Goal: Information Seeking & Learning: Learn about a topic

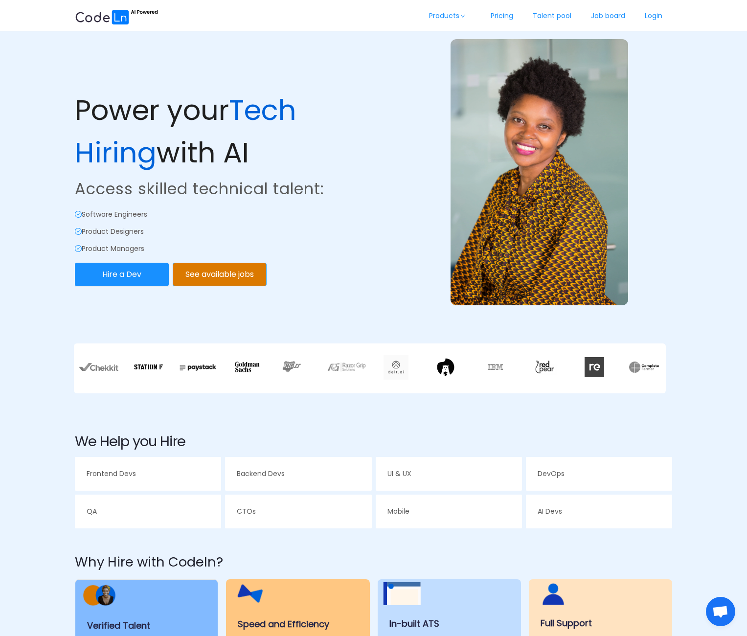
click at [199, 273] on button "See available jobs" at bounding box center [220, 274] width 94 height 23
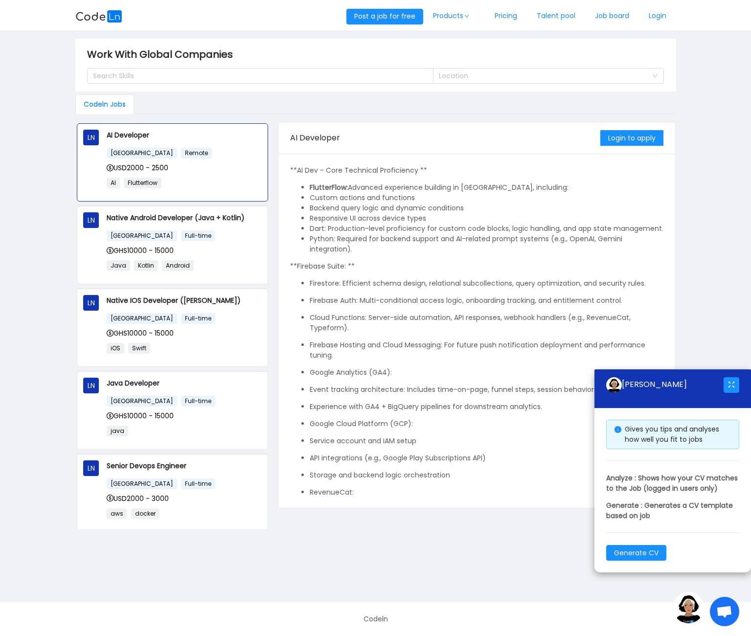
scroll to position [56, 0]
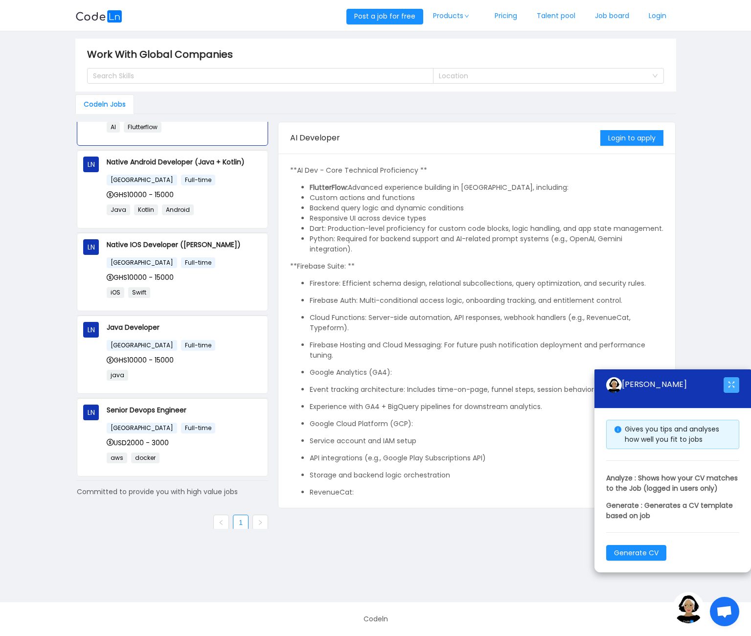
click at [732, 380] on button "button" at bounding box center [731, 385] width 16 height 16
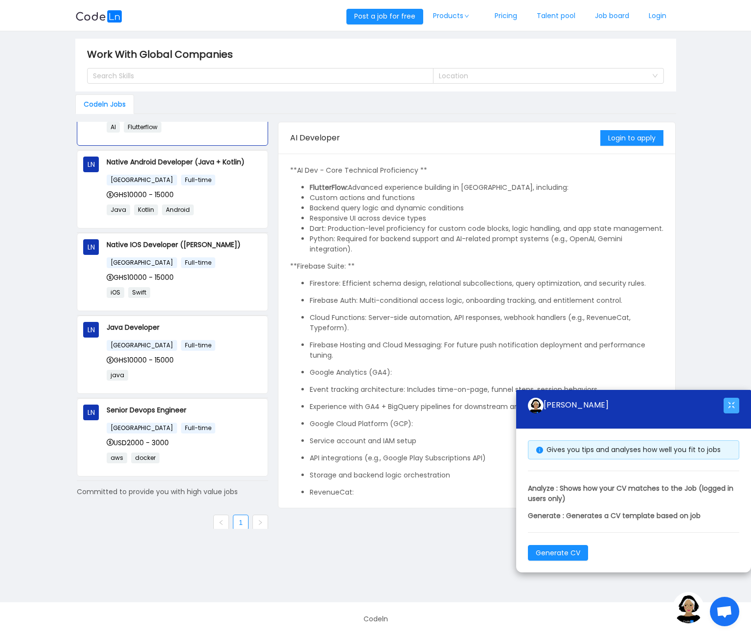
click at [728, 410] on button "button" at bounding box center [731, 406] width 16 height 16
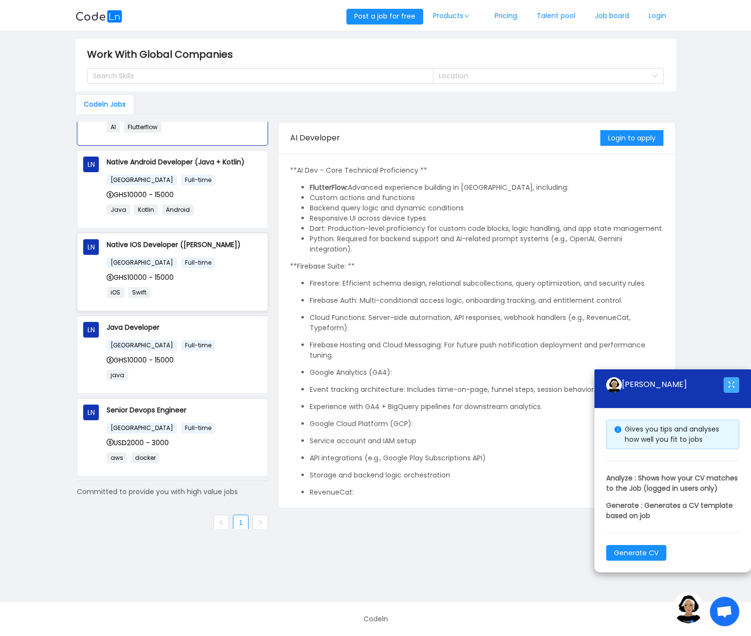
scroll to position [0, 0]
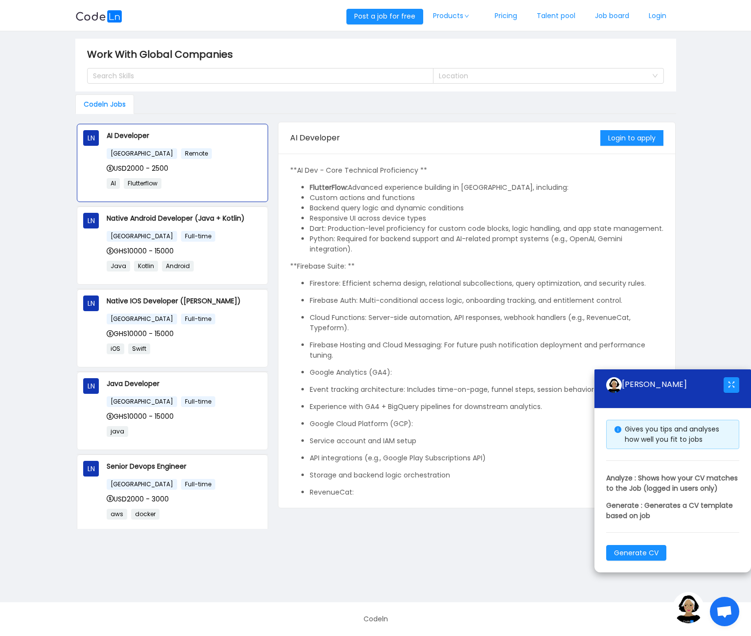
click at [108, 106] on div "Codeln Jobs" at bounding box center [104, 104] width 59 height 20
click at [172, 109] on div "Codeln Jobs" at bounding box center [375, 104] width 600 height 20
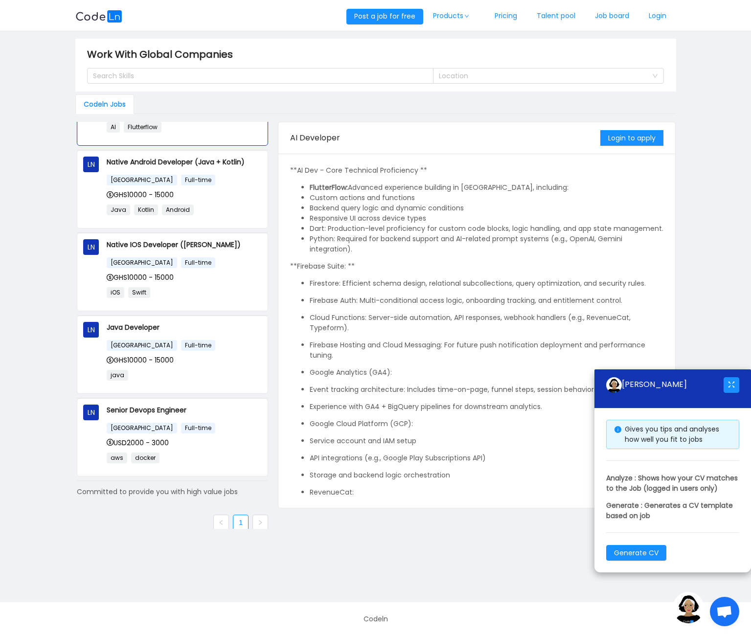
click at [252, 514] on link at bounding box center [260, 522] width 16 height 16
click at [219, 519] on icon "icon: left" at bounding box center [221, 522] width 6 height 6
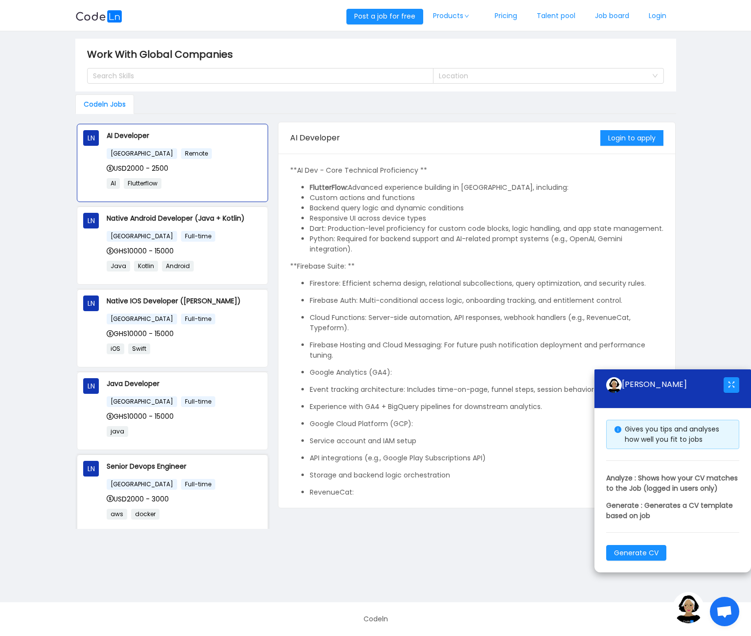
click at [196, 479] on div "[GEOGRAPHIC_DATA] Full-time" at bounding box center [184, 483] width 155 height 11
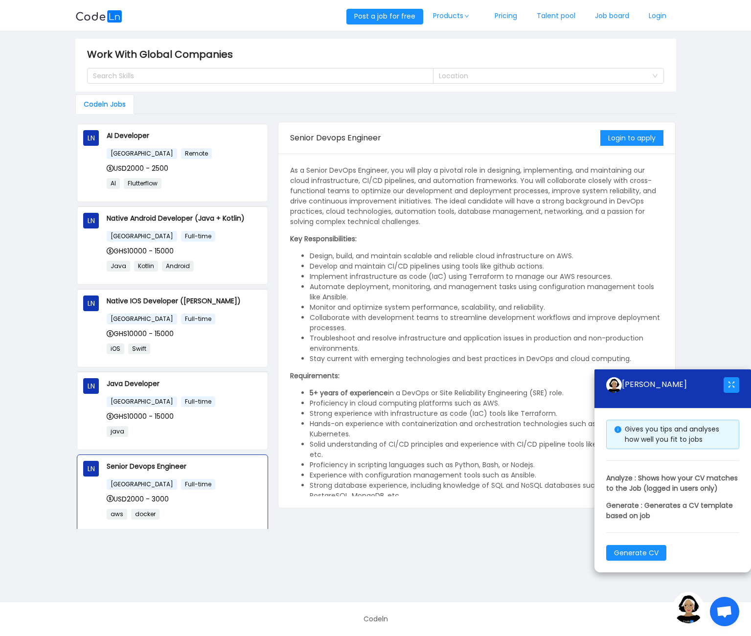
scroll to position [43, 0]
